Goal: Transaction & Acquisition: Purchase product/service

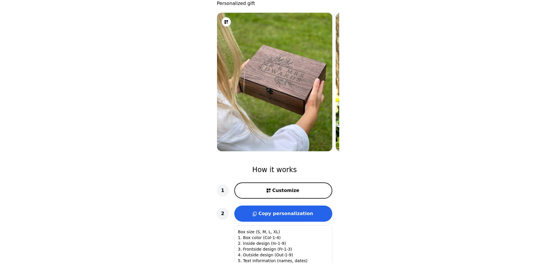
scroll to position [38, 0]
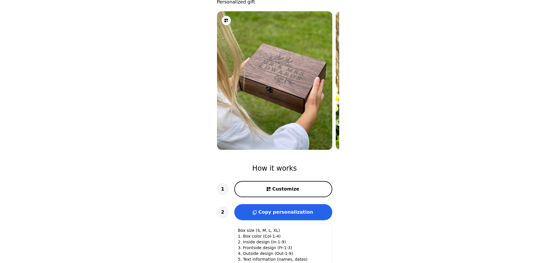
click at [282, 186] on span "Customize" at bounding box center [286, 188] width 27 height 7
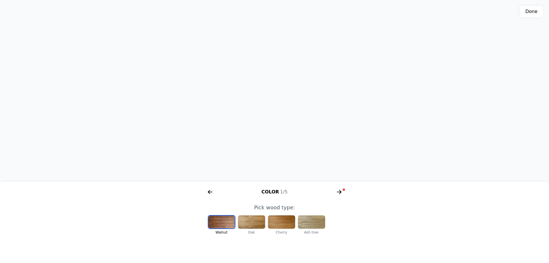
scroll to position [0, 119]
click at [303, 222] on div at bounding box center [311, 221] width 27 height 13
click at [253, 221] on div at bounding box center [251, 221] width 27 height 13
click at [342, 190] on icon "arrow right short" at bounding box center [339, 191] width 9 height 9
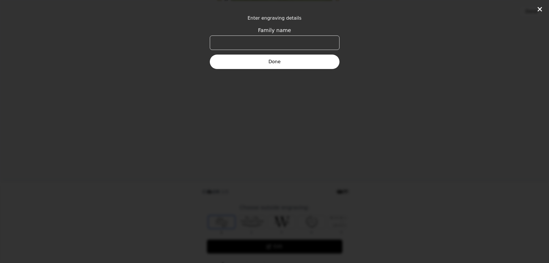
scroll to position [0, 221]
click at [278, 45] on input "Family name" at bounding box center [275, 42] width 130 height 14
type input "[PERSON_NAME]"
click at [278, 59] on button "Done" at bounding box center [275, 62] width 130 height 14
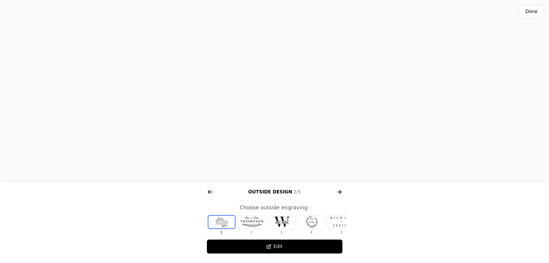
click at [340, 193] on icon "arrow right short" at bounding box center [339, 191] width 9 height 9
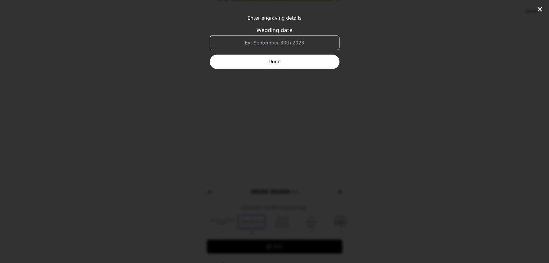
scroll to position [0, 369]
click at [283, 42] on input "Wedding date" at bounding box center [275, 42] width 130 height 14
type input "Happy 18th"
click at [283, 59] on button "Done" at bounding box center [275, 62] width 130 height 14
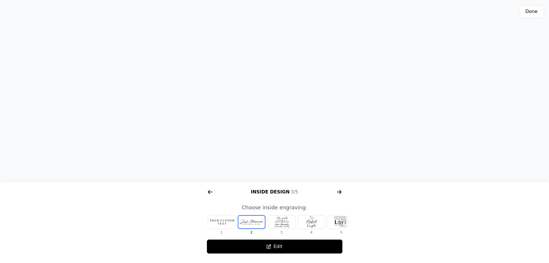
click at [229, 218] on div at bounding box center [221, 221] width 27 height 13
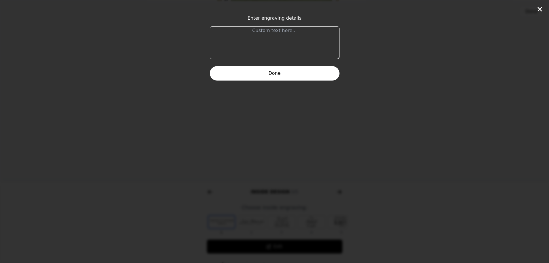
click at [273, 30] on textarea at bounding box center [275, 42] width 130 height 33
type textarea "The Mighty [PERSON_NAME]"
click at [272, 72] on button "Done" at bounding box center [275, 73] width 130 height 14
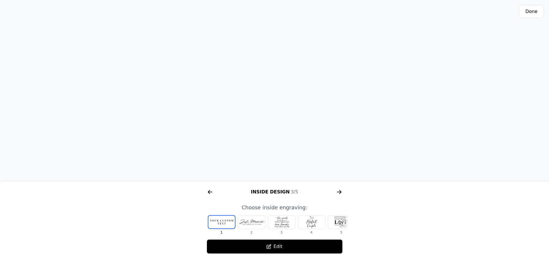
click at [343, 191] on icon "arrow right short" at bounding box center [339, 191] width 9 height 9
click at [256, 223] on div at bounding box center [251, 221] width 27 height 13
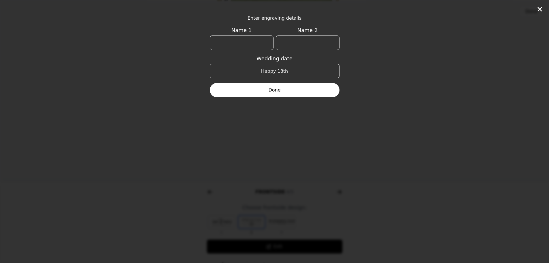
click at [269, 219] on div "Enter engraving details Name 1 Name 2 Wedding date Happy 18th Done" at bounding box center [274, 131] width 549 height 263
click at [352, 223] on div "Enter engraving details Name 1 Name 2 Wedding date Happy 18th Done" at bounding box center [274, 131] width 549 height 263
click at [258, 40] on input "Name 1" at bounding box center [242, 42] width 64 height 14
click at [276, 72] on input "Happy 18th" at bounding box center [275, 71] width 130 height 14
drag, startPoint x: 276, startPoint y: 72, endPoint x: 264, endPoint y: 72, distance: 11.8
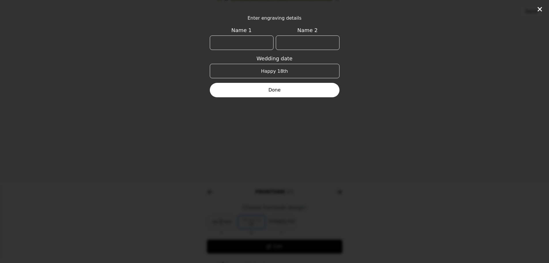
click at [264, 72] on input "Happy 18th" at bounding box center [275, 71] width 130 height 14
click at [255, 45] on input "Name 1" at bounding box center [242, 42] width 64 height 14
type input "Happy"
click at [296, 42] on input "Name 2" at bounding box center [308, 42] width 64 height 14
type input "18th"
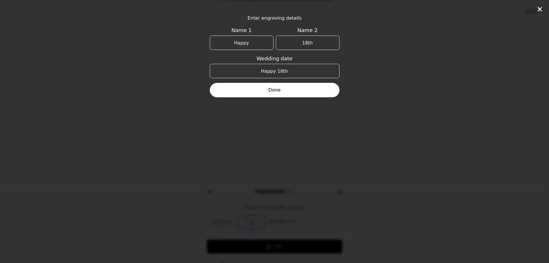
drag, startPoint x: 294, startPoint y: 70, endPoint x: 260, endPoint y: 70, distance: 34.0
click at [260, 70] on input "Happy 18th" at bounding box center [275, 71] width 130 height 14
type input "Birthday"
click at [266, 94] on button "Done" at bounding box center [275, 90] width 130 height 14
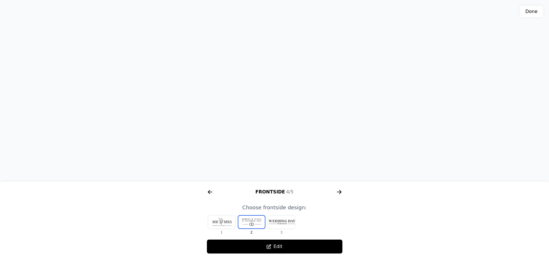
click at [283, 221] on div at bounding box center [281, 221] width 27 height 13
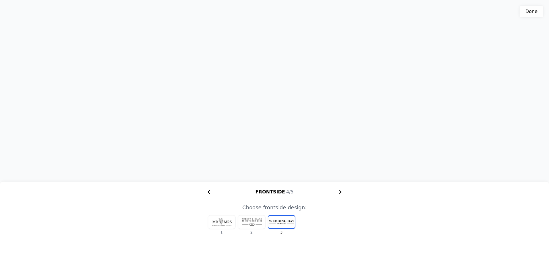
click at [230, 220] on div at bounding box center [221, 221] width 27 height 13
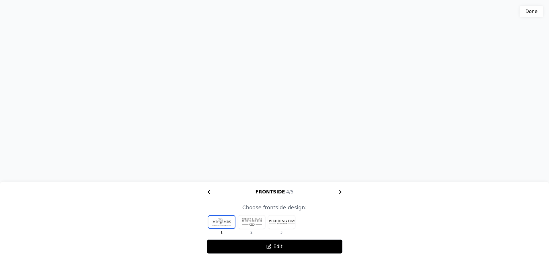
click at [277, 221] on div at bounding box center [281, 221] width 27 height 13
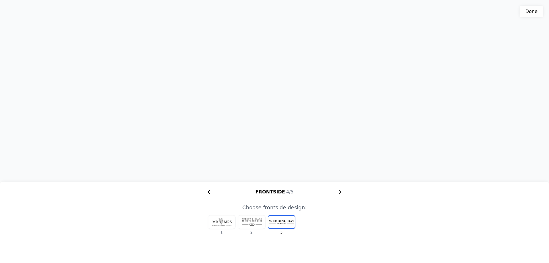
click at [339, 191] on icon "arrow right short" at bounding box center [339, 191] width 9 height 9
click at [211, 191] on icon "arrow right short" at bounding box center [210, 191] width 9 height 9
click at [219, 221] on div at bounding box center [221, 221] width 27 height 13
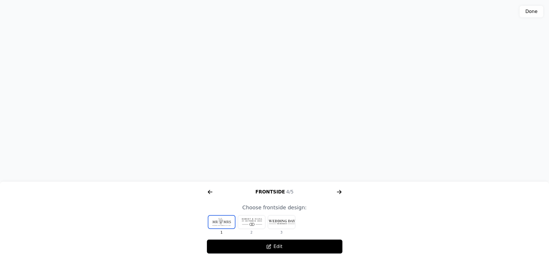
click at [277, 249] on button "Edit" at bounding box center [275, 246] width 136 height 14
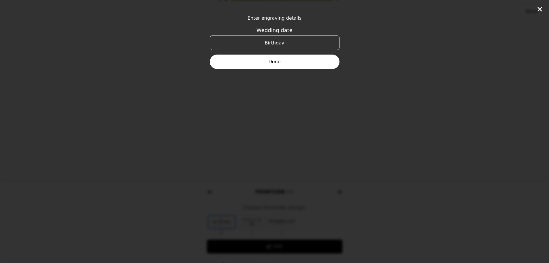
click at [267, 42] on input "Birthday" at bounding box center [275, 42] width 130 height 14
type input "Happy 18th Birthday"
click at [268, 63] on button "Done" at bounding box center [275, 62] width 130 height 14
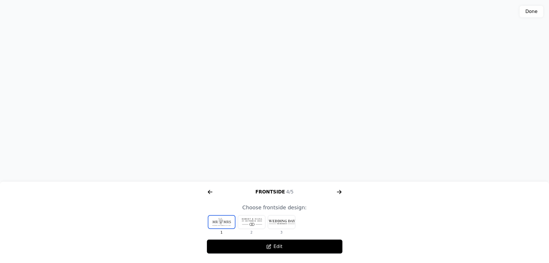
scroll to position [96, 0]
click at [208, 191] on icon "arrow right short" at bounding box center [210, 191] width 9 height 9
click at [207, 191] on icon "arrow right short" at bounding box center [210, 191] width 9 height 9
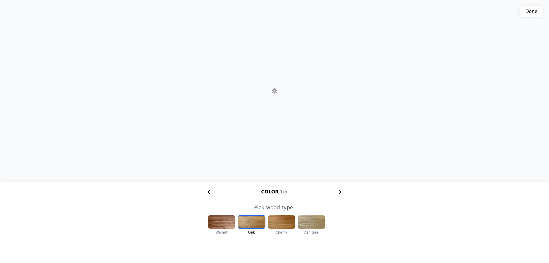
scroll to position [0, 74]
click at [210, 191] on icon "arrow right short" at bounding box center [210, 191] width 9 height 9
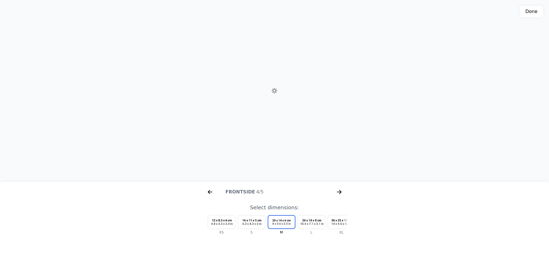
scroll to position [0, 664]
click at [211, 191] on icon "arrow right short" at bounding box center [210, 191] width 4 height 1
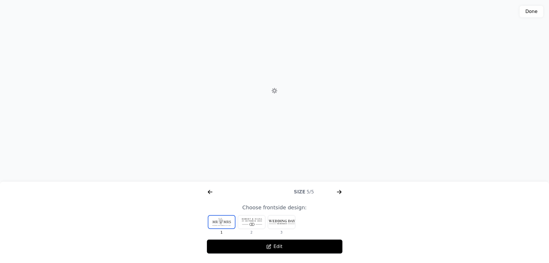
scroll to position [0, 517]
click at [211, 191] on icon "arrow right short" at bounding box center [210, 191] width 4 height 1
click at [231, 245] on button "Edit" at bounding box center [275, 246] width 136 height 14
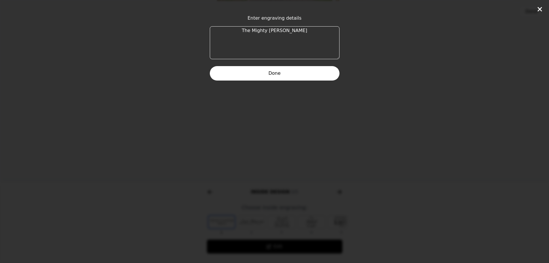
click at [298, 72] on button "Done" at bounding box center [275, 73] width 130 height 14
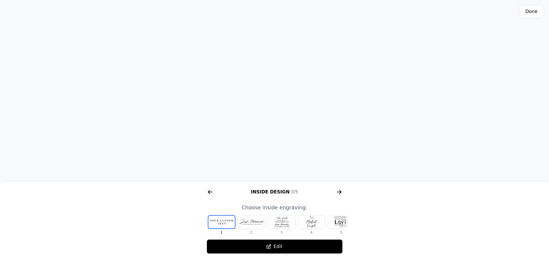
click at [529, 11] on button "Done" at bounding box center [532, 12] width 24 height 12
type textarea "Box size: M 1. Box color: Col-2 (Oak) 2. Inside design: In-1 3. Frontside desig…"
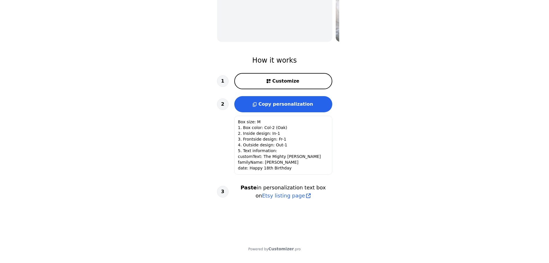
scroll to position [0, 0]
